Goal: Navigation & Orientation: Find specific page/section

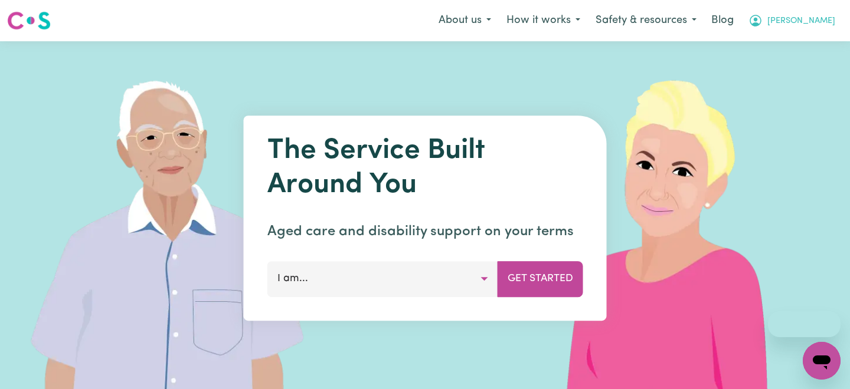
click at [821, 25] on span "[PERSON_NAME]" at bounding box center [801, 21] width 68 height 13
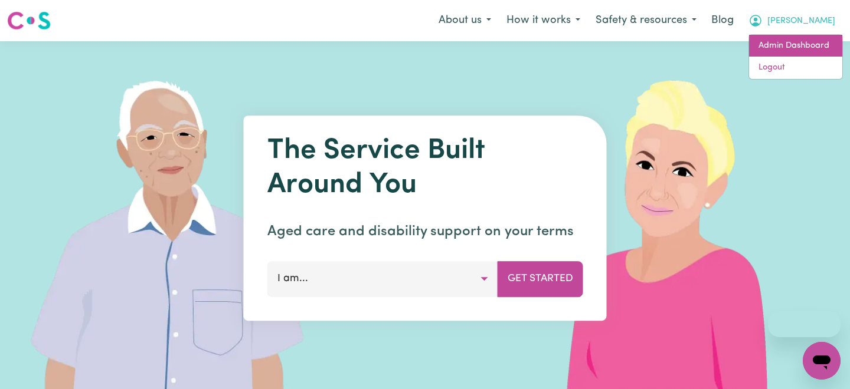
click at [794, 52] on link "Admin Dashboard" at bounding box center [795, 46] width 93 height 22
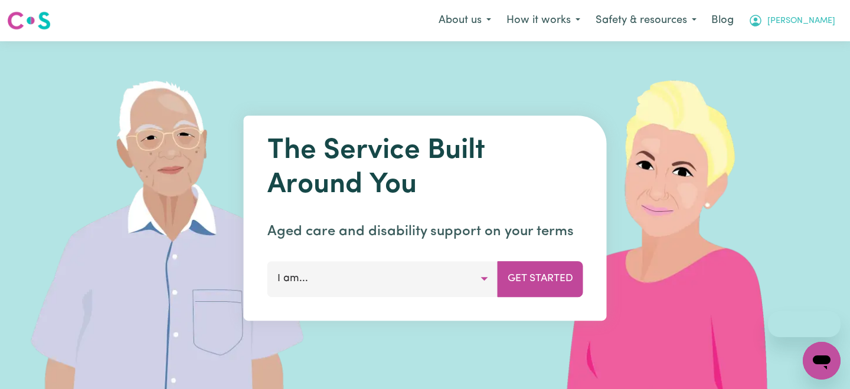
click at [798, 24] on button "[PERSON_NAME]" at bounding box center [791, 20] width 102 height 25
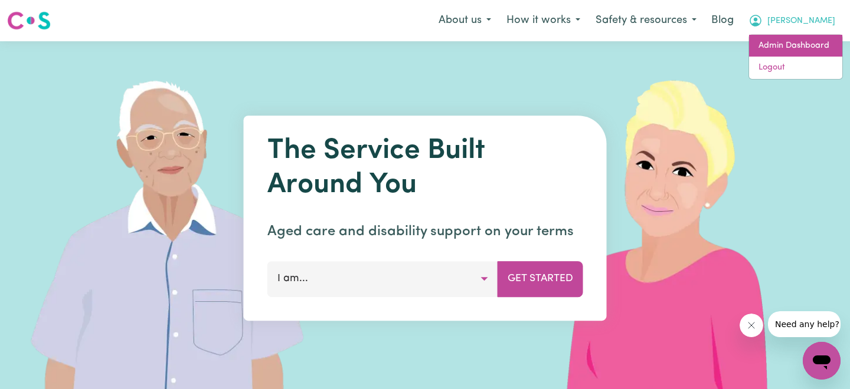
click at [785, 48] on link "Admin Dashboard" at bounding box center [795, 46] width 93 height 22
